Goal: Task Accomplishment & Management: Use online tool/utility

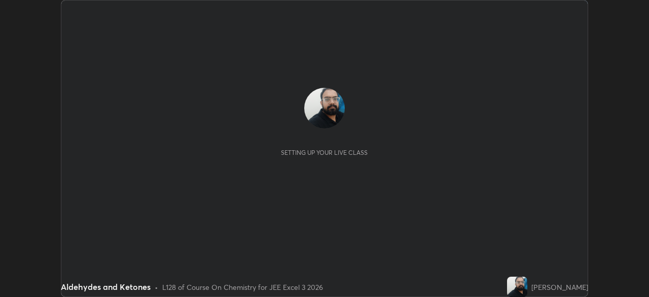
scroll to position [297, 648]
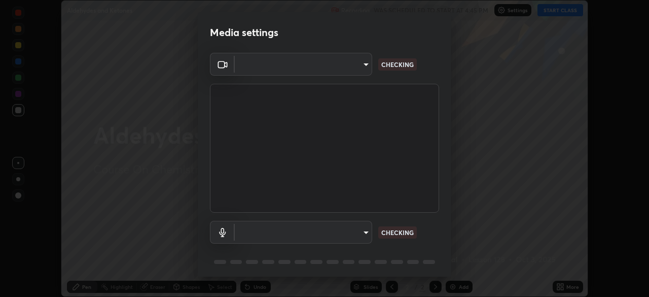
type input "718deecf834a2402e9859888758a2701a1d92989cf10273566d2a6ce3300f65d"
click at [322, 228] on body "Erase all Aldehydes and Ketones Recording WAS SCHEDULED TO START AT 4:45 PM Set…" at bounding box center [324, 148] width 649 height 297
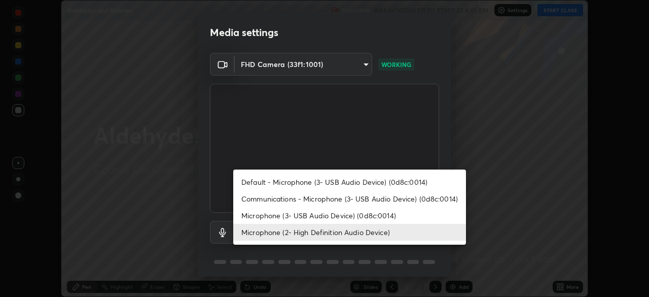
click at [288, 213] on li "Microphone (3- USB Audio Device) (0d8c:0014)" at bounding box center [349, 215] width 233 height 17
type input "a75359b4f40e144b74a4853d299cb10942348b3e6b3f88c79c501693e4cedbc6"
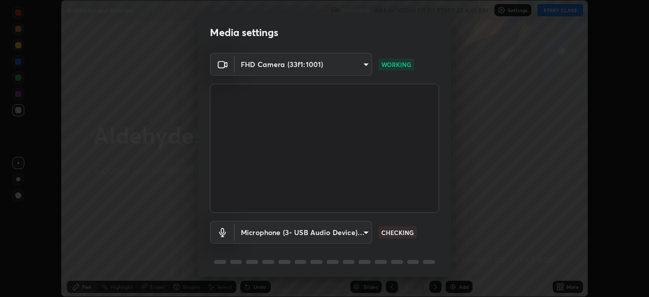
click at [433, 245] on div "Microphone (3- USB Audio Device) (0d8c:0014) a75359b4f40e144b74a4853d299cb10942…" at bounding box center [324, 245] width 229 height 67
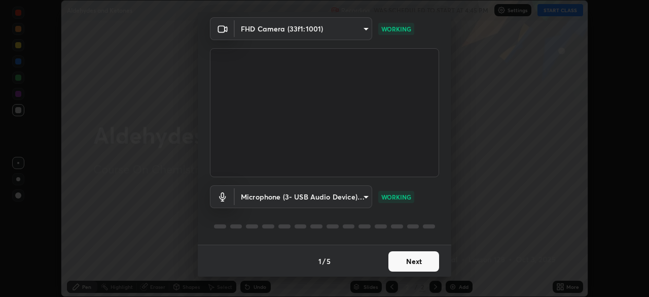
click at [401, 260] on button "Next" at bounding box center [413, 261] width 51 height 20
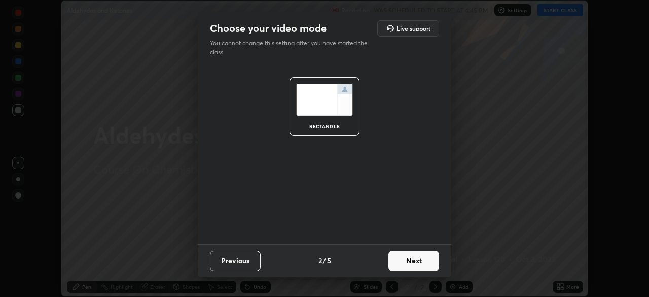
click at [400, 261] on button "Next" at bounding box center [413, 260] width 51 height 20
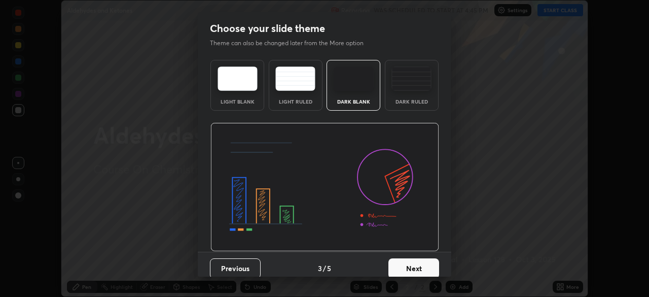
click at [404, 261] on button "Next" at bounding box center [413, 268] width 51 height 20
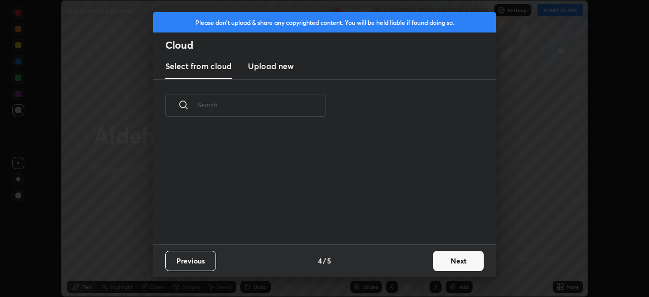
click at [453, 261] on button "Next" at bounding box center [458, 260] width 51 height 20
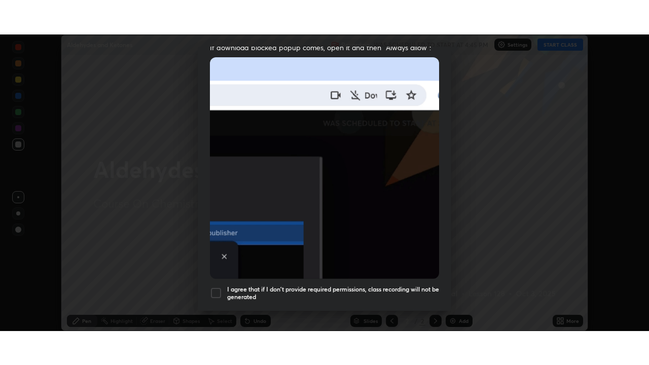
scroll to position [242, 0]
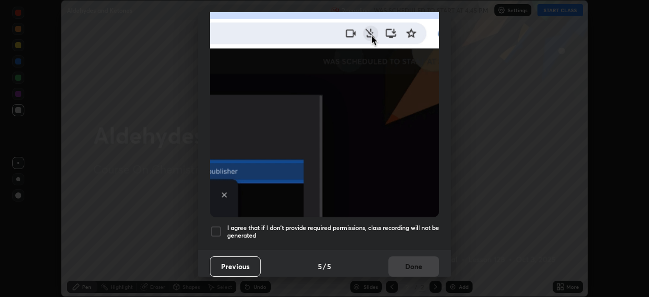
click at [215, 227] on div at bounding box center [216, 231] width 12 height 12
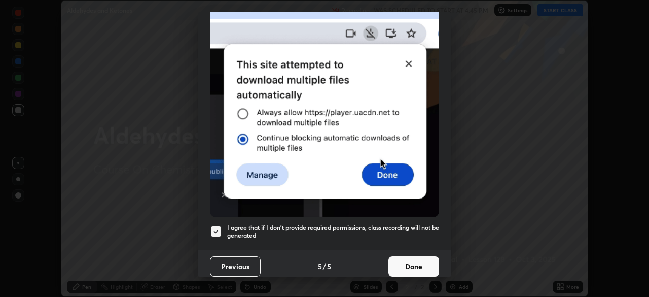
click at [404, 261] on button "Done" at bounding box center [413, 266] width 51 height 20
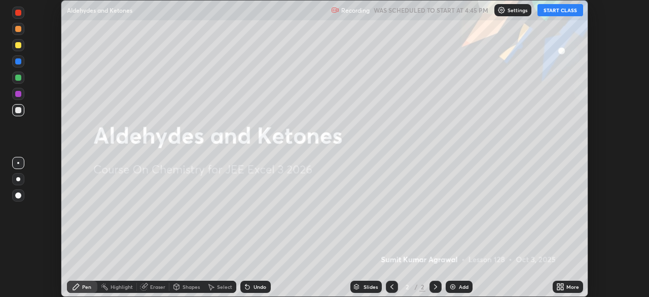
click at [548, 12] on button "START CLASS" at bounding box center [560, 10] width 46 height 12
click at [564, 287] on icon at bounding box center [560, 286] width 8 height 8
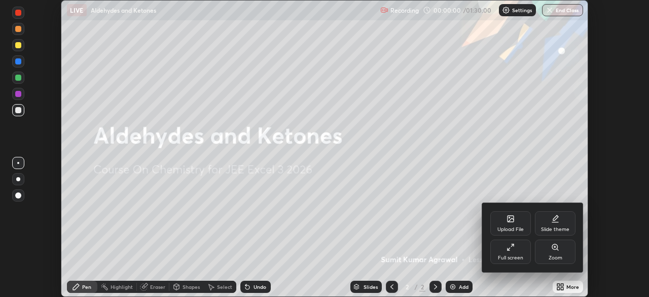
click at [511, 256] on div "Full screen" at bounding box center [510, 257] width 25 height 5
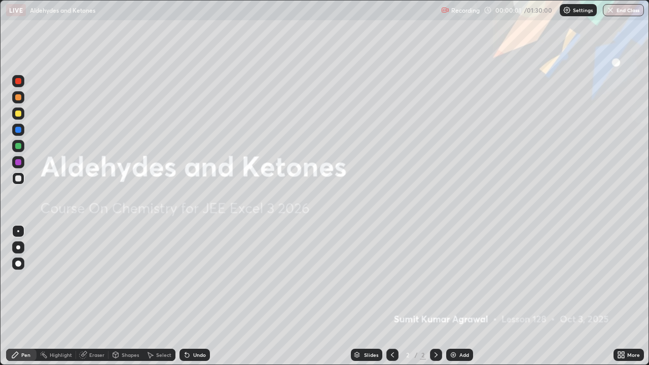
scroll to position [365, 649]
click at [462, 296] on div "Add" at bounding box center [464, 354] width 10 height 5
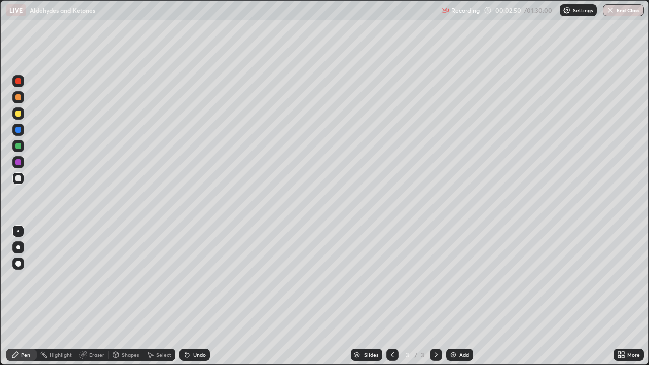
click at [189, 296] on icon at bounding box center [187, 355] width 8 height 8
click at [196, 296] on div "Undo" at bounding box center [194, 355] width 30 height 12
click at [193, 296] on div "Undo" at bounding box center [199, 354] width 13 height 5
click at [194, 296] on div "Undo" at bounding box center [199, 354] width 13 height 5
click at [196, 296] on div "Undo" at bounding box center [199, 354] width 13 height 5
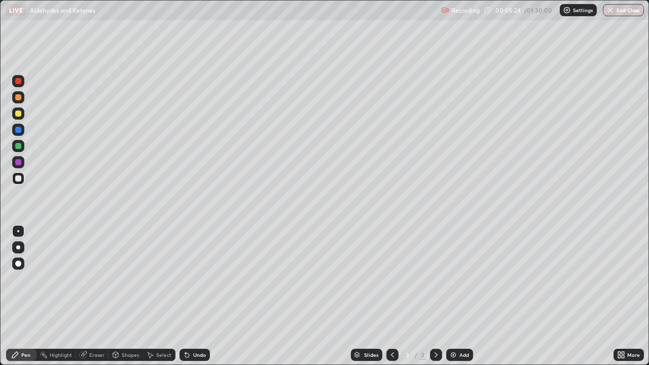
click at [96, 296] on div "Eraser" at bounding box center [96, 354] width 15 height 5
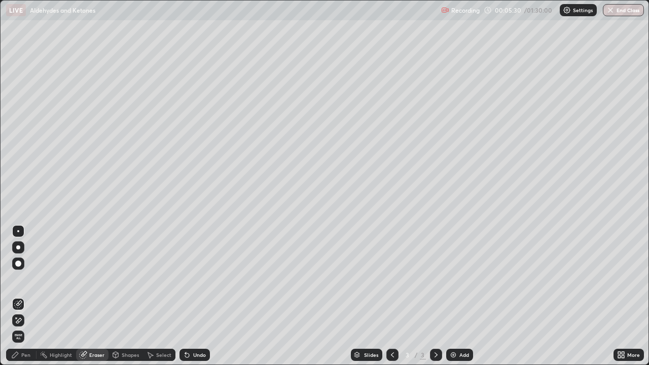
click at [24, 296] on div "Pen" at bounding box center [25, 354] width 9 height 5
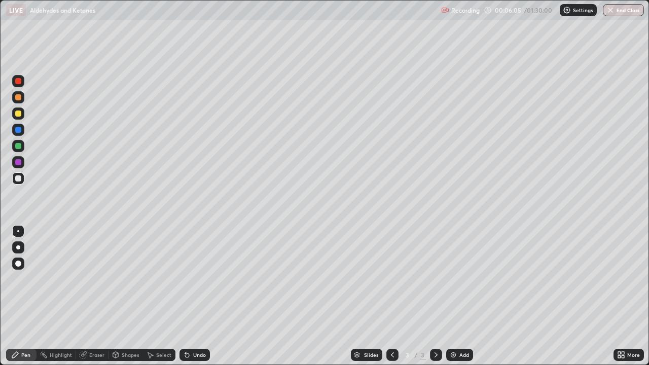
click at [95, 296] on div "Eraser" at bounding box center [96, 354] width 15 height 5
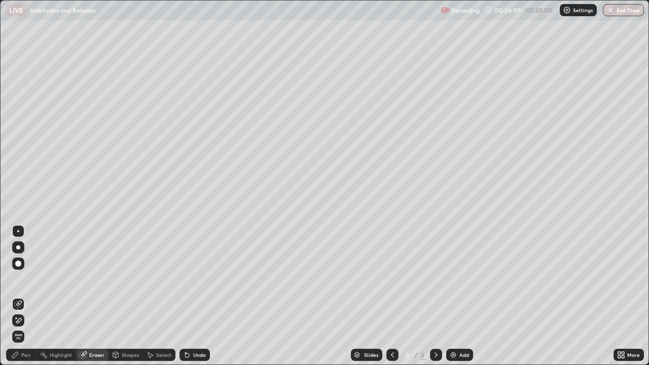
click at [29, 296] on div "Pen" at bounding box center [25, 354] width 9 height 5
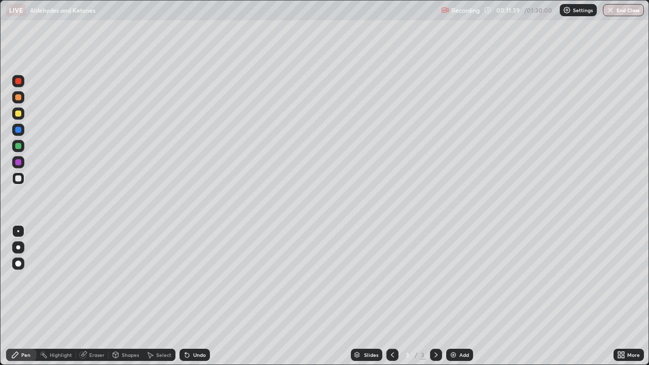
click at [452, 296] on img at bounding box center [453, 355] width 8 height 8
click at [196, 296] on div "Undo" at bounding box center [199, 354] width 13 height 5
click at [197, 296] on div "Undo" at bounding box center [199, 354] width 13 height 5
click at [200, 296] on div "Undo" at bounding box center [199, 354] width 13 height 5
click at [195, 296] on div "Undo" at bounding box center [194, 355] width 30 height 12
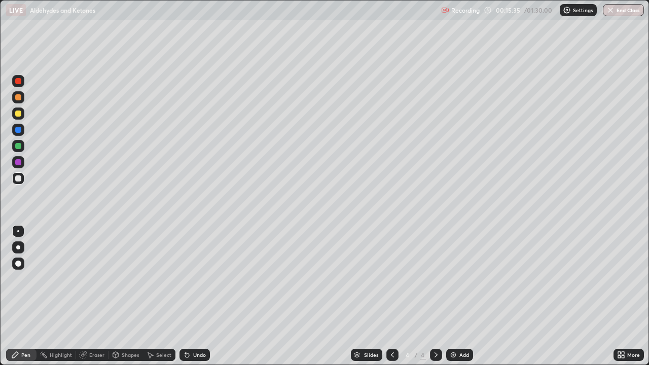
click at [198, 296] on div "Undo" at bounding box center [194, 355] width 30 height 12
click at [201, 296] on div "Undo" at bounding box center [199, 354] width 13 height 5
click at [190, 296] on div "Undo" at bounding box center [194, 355] width 30 height 12
click at [95, 296] on div "Eraser" at bounding box center [96, 354] width 15 height 5
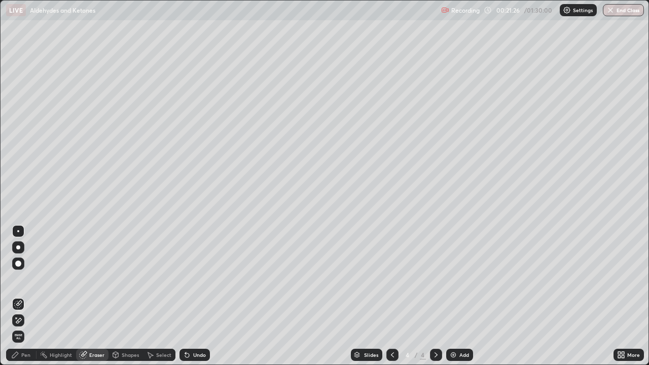
click at [28, 296] on div "Pen" at bounding box center [25, 354] width 9 height 5
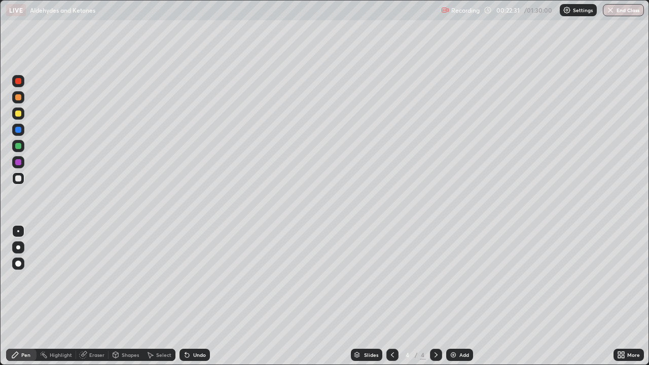
click at [456, 296] on img at bounding box center [453, 355] width 8 height 8
click at [95, 296] on div "Eraser" at bounding box center [96, 354] width 15 height 5
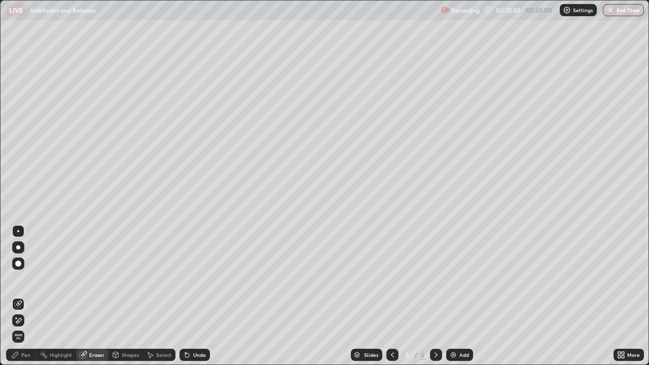
click at [23, 296] on div "Pen" at bounding box center [21, 355] width 30 height 12
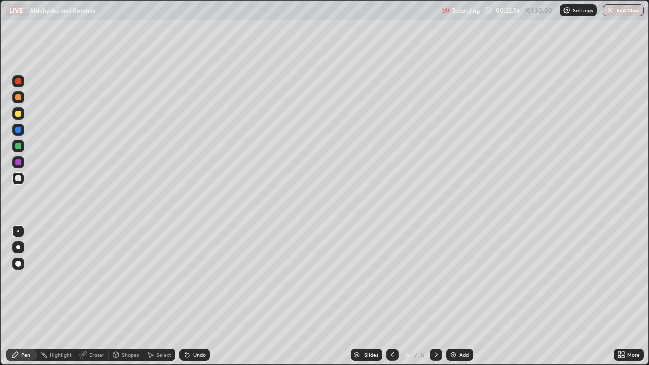
click at [195, 296] on div "Undo" at bounding box center [199, 354] width 13 height 5
click at [197, 296] on div "Undo" at bounding box center [199, 354] width 13 height 5
click at [198, 296] on div "Undo" at bounding box center [194, 355] width 30 height 12
click at [391, 296] on icon at bounding box center [392, 355] width 8 height 8
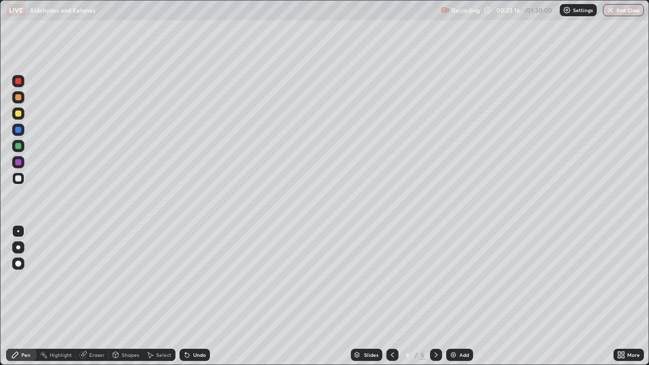
click at [433, 296] on icon at bounding box center [436, 355] width 8 height 8
click at [461, 296] on div "Add" at bounding box center [464, 354] width 10 height 5
click at [95, 296] on div "Eraser" at bounding box center [96, 354] width 15 height 5
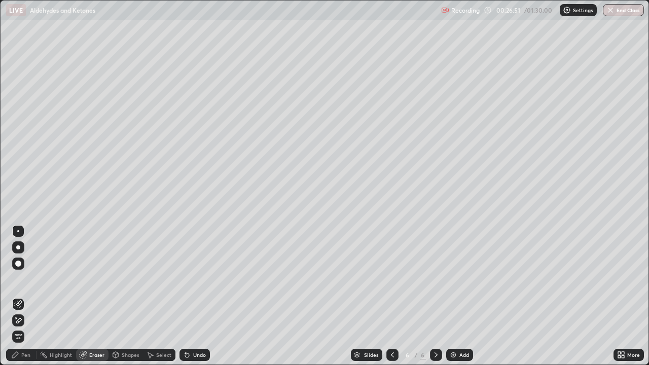
click at [30, 296] on div "Pen" at bounding box center [21, 355] width 30 height 12
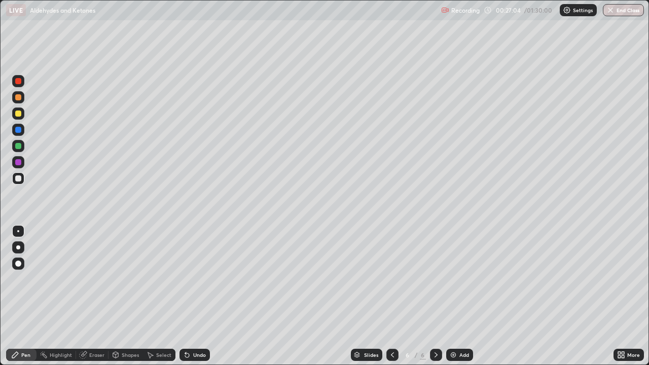
click at [194, 296] on div "Undo" at bounding box center [199, 354] width 13 height 5
click at [198, 296] on div "Undo" at bounding box center [194, 355] width 30 height 12
click at [457, 296] on div "Add" at bounding box center [459, 355] width 27 height 12
click at [205, 296] on div "Undo" at bounding box center [194, 355] width 30 height 12
click at [391, 296] on icon at bounding box center [392, 355] width 8 height 8
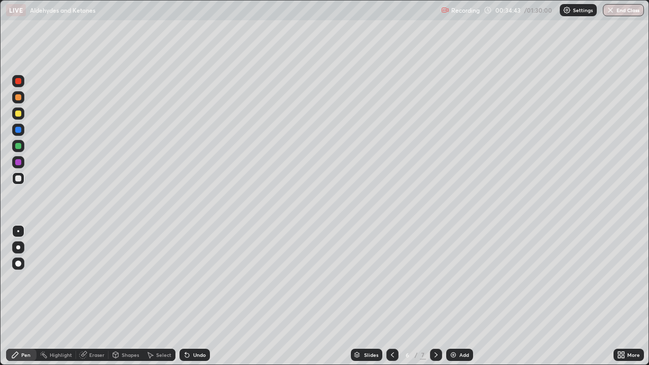
click at [389, 296] on icon at bounding box center [392, 355] width 8 height 8
click at [390, 296] on icon at bounding box center [392, 355] width 8 height 8
click at [434, 296] on icon at bounding box center [435, 354] width 3 height 5
click at [434, 296] on icon at bounding box center [436, 355] width 8 height 8
click at [435, 296] on icon at bounding box center [436, 355] width 8 height 8
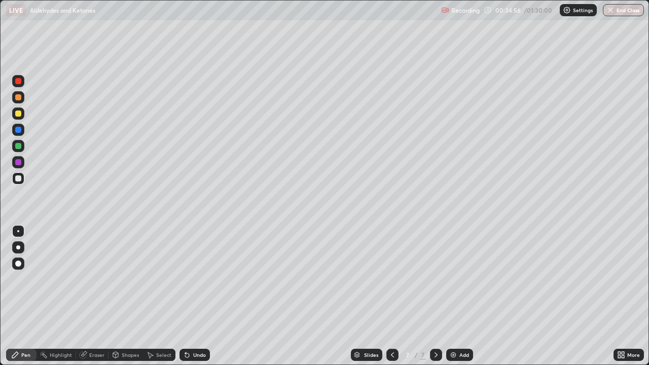
click at [435, 296] on icon at bounding box center [435, 354] width 3 height 5
click at [459, 296] on div "Add" at bounding box center [459, 355] width 27 height 12
click at [0, 248] on div "Setting up your live class" at bounding box center [324, 182] width 649 height 365
click at [0, 247] on div "Setting up your live class" at bounding box center [324, 182] width 649 height 365
click at [92, 296] on div "Eraser" at bounding box center [96, 354] width 15 height 5
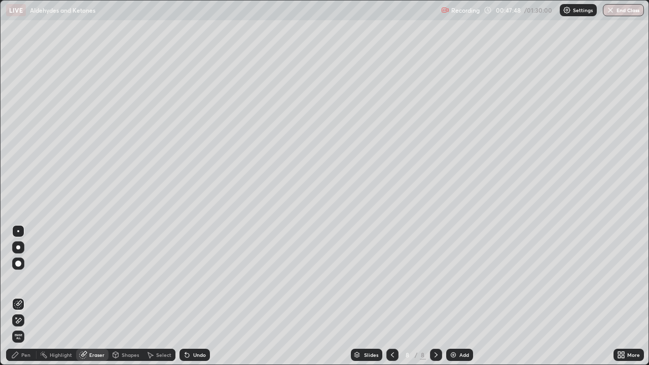
click at [17, 296] on icon at bounding box center [15, 355] width 8 height 8
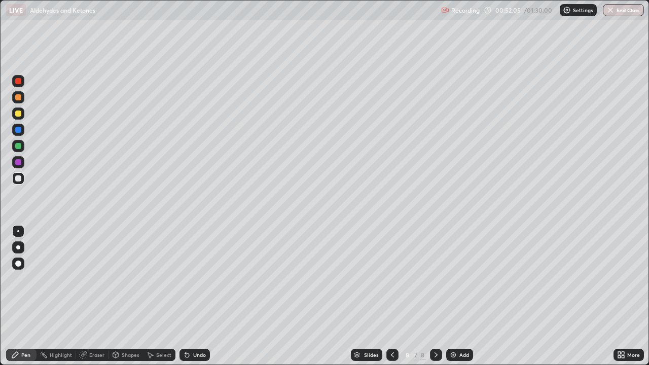
click at [453, 296] on img at bounding box center [453, 355] width 8 height 8
click at [200, 296] on div "Undo" at bounding box center [199, 354] width 13 height 5
click at [201, 296] on div "Undo" at bounding box center [199, 354] width 13 height 5
click at [203, 296] on div "Undo" at bounding box center [199, 354] width 13 height 5
click at [201, 296] on div "Undo" at bounding box center [194, 355] width 30 height 12
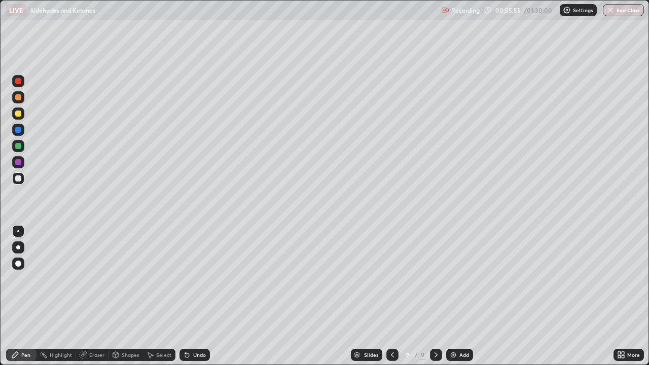
click at [196, 296] on div "Undo" at bounding box center [194, 355] width 30 height 12
click at [193, 296] on div "Undo" at bounding box center [199, 354] width 13 height 5
click at [205, 296] on div "Undo" at bounding box center [194, 355] width 30 height 12
click at [204, 296] on div "Undo" at bounding box center [194, 355] width 30 height 12
click at [203, 296] on div "Undo" at bounding box center [194, 355] width 30 height 12
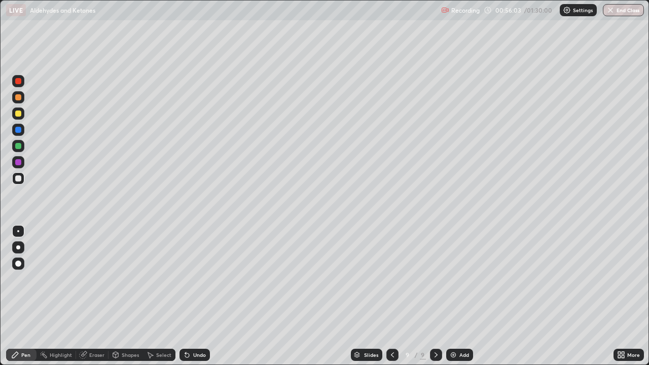
click at [205, 296] on div "Undo" at bounding box center [194, 355] width 30 height 12
click at [202, 296] on div "Undo" at bounding box center [192, 355] width 34 height 20
click at [197, 296] on div "Undo" at bounding box center [199, 354] width 13 height 5
click at [197, 296] on div "Undo" at bounding box center [194, 355] width 30 height 12
click at [196, 296] on div "Undo" at bounding box center [194, 355] width 30 height 12
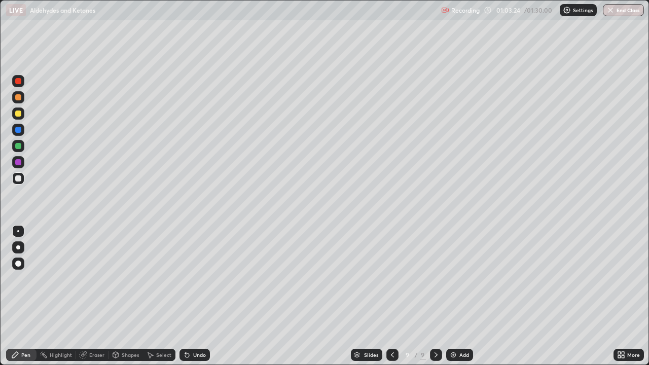
click at [390, 296] on icon at bounding box center [392, 355] width 8 height 8
click at [435, 296] on icon at bounding box center [436, 355] width 8 height 8
click at [456, 296] on img at bounding box center [453, 355] width 8 height 8
click at [388, 296] on icon at bounding box center [392, 355] width 8 height 8
click at [435, 296] on icon at bounding box center [436, 355] width 8 height 8
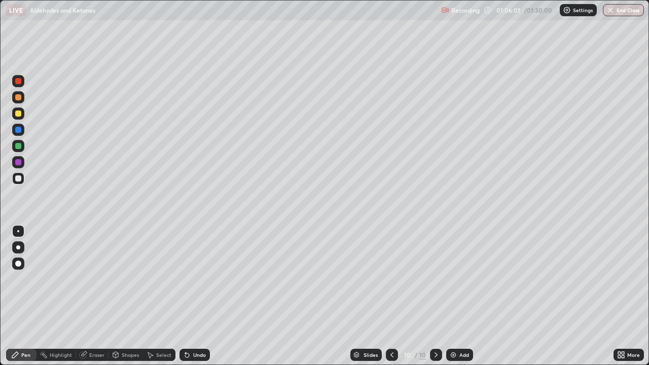
click at [390, 296] on icon at bounding box center [391, 354] width 3 height 5
click at [435, 296] on icon at bounding box center [436, 355] width 8 height 8
click at [198, 296] on div "Undo" at bounding box center [199, 354] width 13 height 5
click at [197, 296] on div "Undo" at bounding box center [199, 354] width 13 height 5
click at [457, 296] on div "Add" at bounding box center [459, 355] width 27 height 12
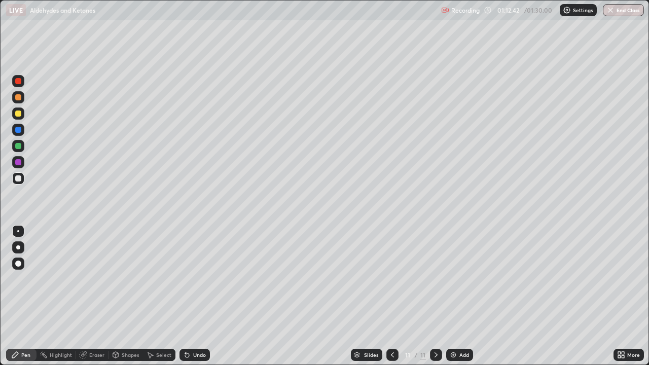
click at [199, 296] on div "Undo" at bounding box center [199, 354] width 13 height 5
click at [198, 296] on div "Undo" at bounding box center [199, 354] width 13 height 5
click at [91, 296] on div "Eraser" at bounding box center [96, 354] width 15 height 5
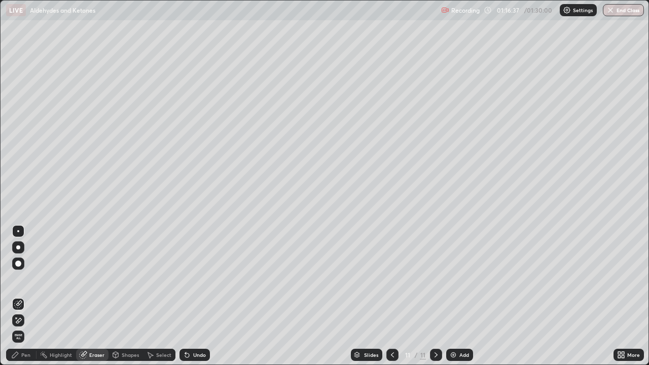
click at [23, 296] on div "Pen" at bounding box center [25, 354] width 9 height 5
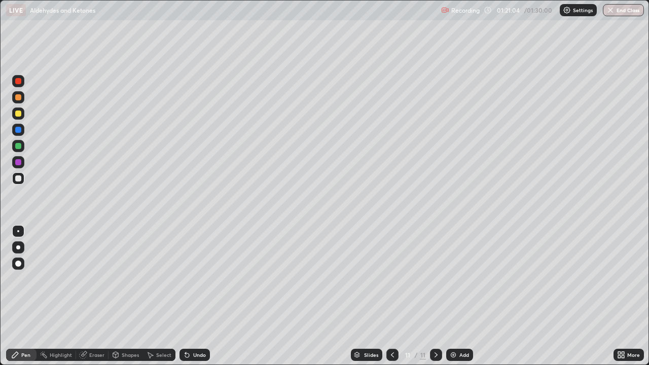
click at [456, 296] on div "Add" at bounding box center [459, 355] width 27 height 12
click at [195, 296] on div "Undo" at bounding box center [199, 354] width 13 height 5
click at [196, 296] on div "Undo" at bounding box center [199, 354] width 13 height 5
click at [199, 296] on div "Undo" at bounding box center [199, 354] width 13 height 5
click at [371, 296] on div "Slides" at bounding box center [371, 354] width 14 height 5
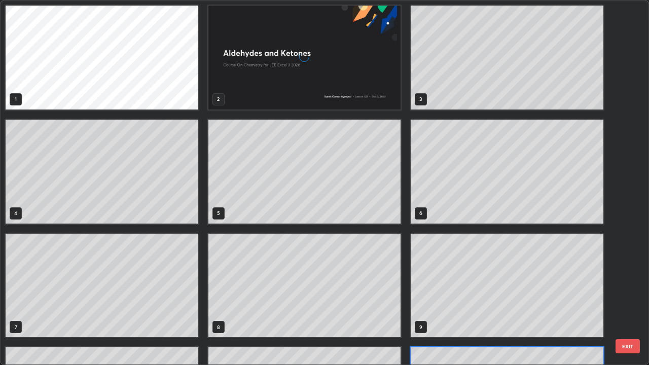
scroll to position [361, 643]
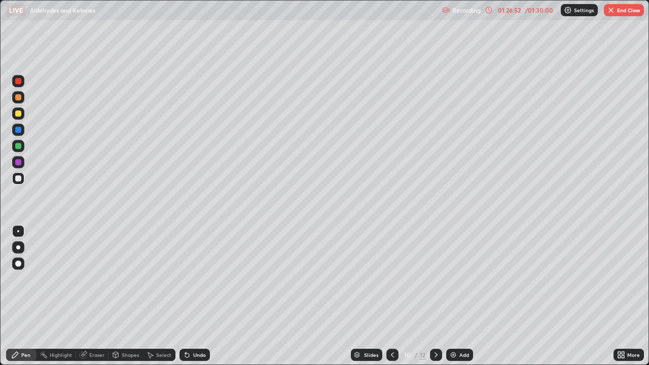
click at [433, 296] on icon at bounding box center [436, 355] width 8 height 8
click at [622, 14] on button "End Class" at bounding box center [624, 10] width 40 height 12
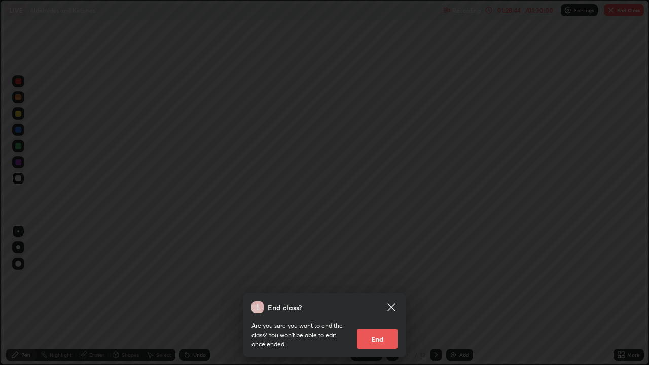
click at [382, 296] on button "End" at bounding box center [377, 338] width 41 height 20
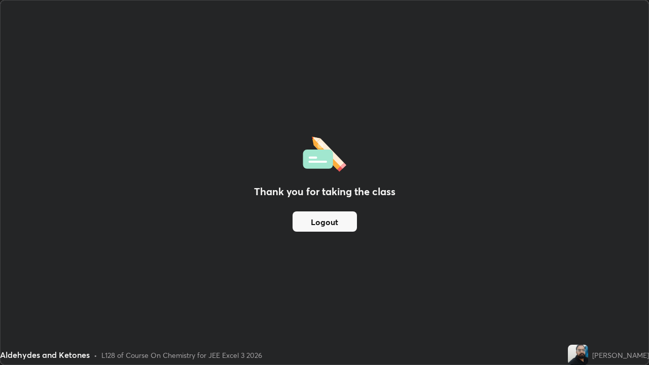
click at [340, 225] on button "Logout" at bounding box center [324, 221] width 64 height 20
